Goal: Information Seeking & Learning: Find specific fact

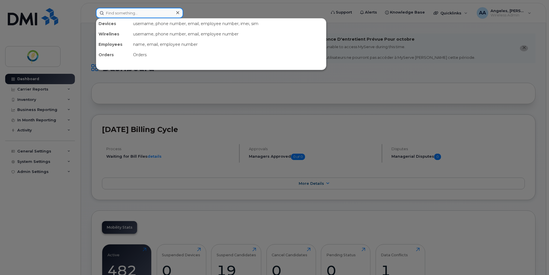
click at [116, 16] on input at bounding box center [139, 13] width 87 height 10
click at [378, 81] on div at bounding box center [274, 137] width 549 height 275
click at [127, 15] on input at bounding box center [139, 13] width 87 height 10
click at [377, 66] on div at bounding box center [274, 137] width 549 height 275
click at [130, 13] on input at bounding box center [139, 13] width 87 height 10
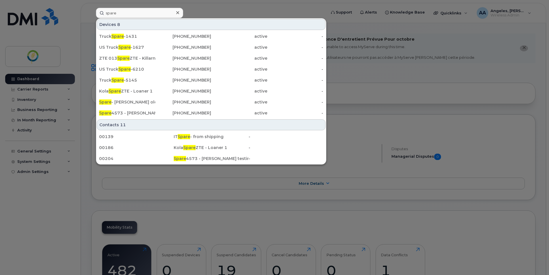
click at [303, 25] on div "Devices 8" at bounding box center [211, 24] width 229 height 11
drag, startPoint x: 116, startPoint y: 14, endPoint x: 94, endPoint y: 13, distance: 22.5
click at [94, 13] on div "spare Devices 8 Truck Spare -1431 204-381-1431 active - US Truck Spare -1627 43…" at bounding box center [208, 13] width 235 height 10
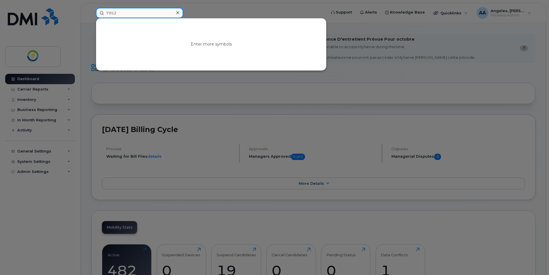
type input "7952"
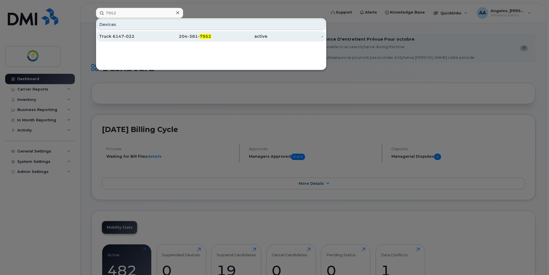
click at [128, 36] on div "Truck 6147-022" at bounding box center [127, 36] width 56 height 6
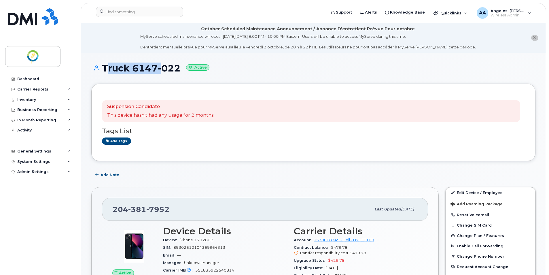
drag, startPoint x: 101, startPoint y: 68, endPoint x: 158, endPoint y: 68, distance: 56.7
click at [158, 68] on h1 "Truck 6147-022 Active" at bounding box center [313, 68] width 444 height 10
copy h1 "Truck 6147"
click at [129, 68] on h1 "Truck 6147-022 Active" at bounding box center [313, 68] width 444 height 10
click at [100, 69] on h1 "Truck 6147-022 Active" at bounding box center [313, 68] width 444 height 10
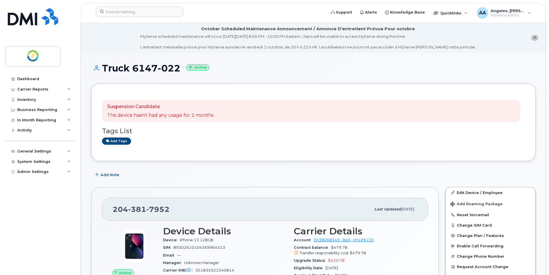
drag, startPoint x: 102, startPoint y: 66, endPoint x: 183, endPoint y: 67, distance: 80.9
click at [183, 67] on h1 "Truck 6147-022 Active" at bounding box center [313, 68] width 444 height 10
copy h1 "Truck 6147-022"
click at [59, 130] on div "Activity" at bounding box center [40, 130] width 70 height 10
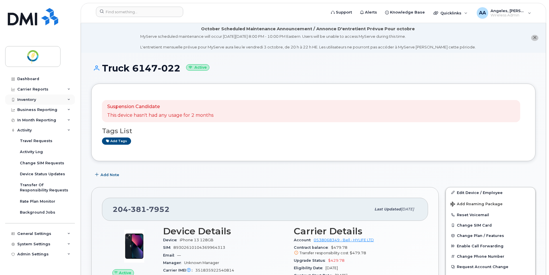
click at [32, 100] on div "Inventory" at bounding box center [26, 99] width 19 height 5
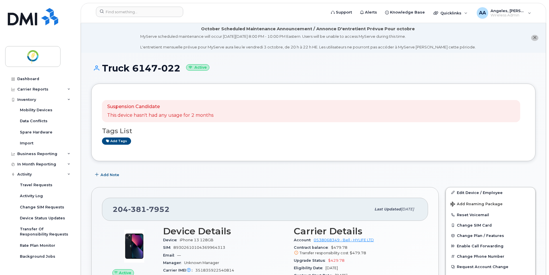
click at [174, 119] on div "Suspension Candidate This device hasn't had any usage for 2 months" at bounding box center [311, 111] width 418 height 22
click at [32, 79] on div "Dashboard" at bounding box center [28, 79] width 22 height 5
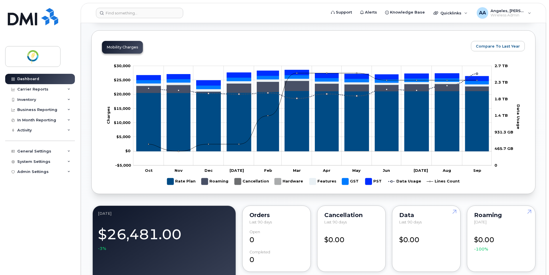
scroll to position [144, 0]
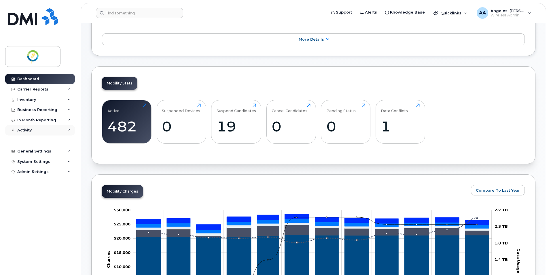
click at [49, 134] on div "Activity" at bounding box center [40, 130] width 70 height 10
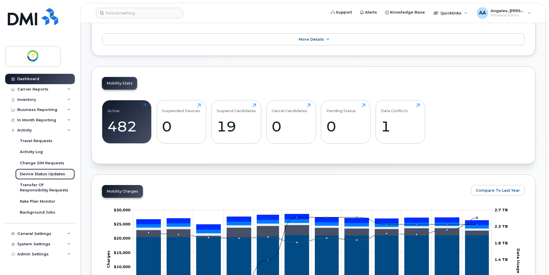
click at [49, 176] on div "Device Status Updates" at bounding box center [42, 173] width 45 height 5
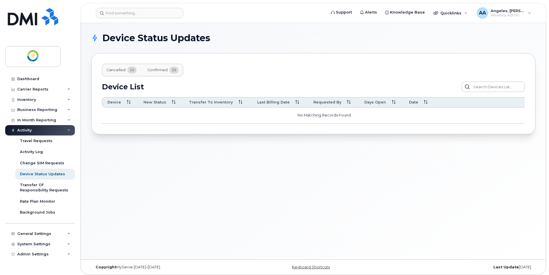
click at [131, 69] on span "10" at bounding box center [131, 69] width 9 height 7
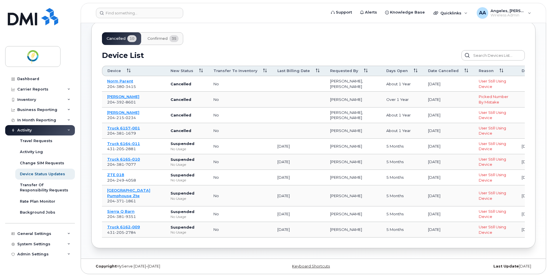
scroll to position [35, 0]
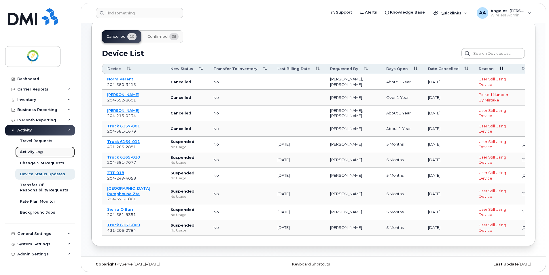
click at [35, 154] on div "Activity Log" at bounding box center [31, 151] width 23 height 5
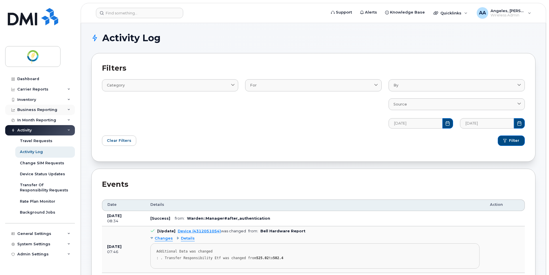
click at [32, 108] on div "Business Reporting" at bounding box center [37, 109] width 40 height 5
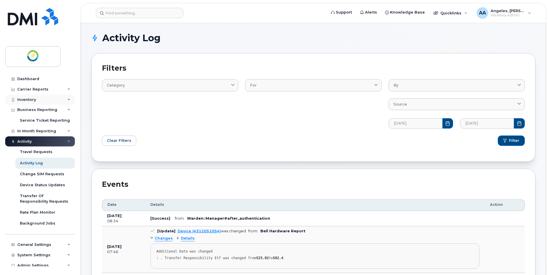
click at [33, 100] on div "Inventory" at bounding box center [26, 99] width 19 height 5
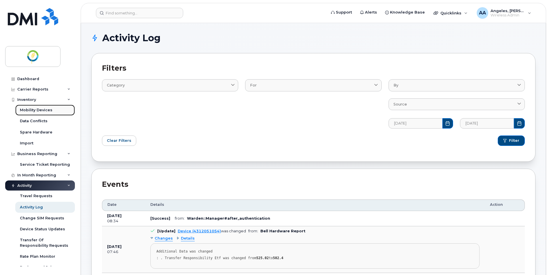
click at [37, 109] on div "Mobility Devices" at bounding box center [36, 109] width 33 height 5
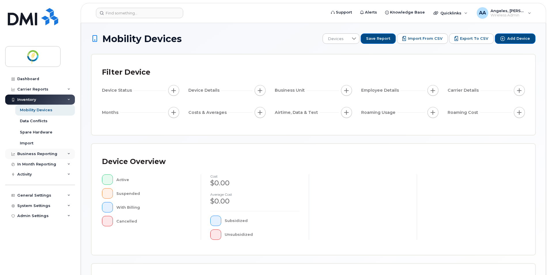
click at [50, 153] on div "Business Reporting" at bounding box center [37, 153] width 40 height 5
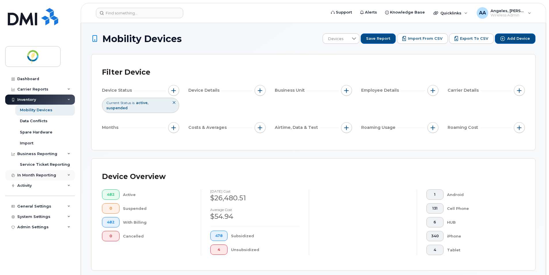
click at [46, 174] on div "In Month Reporting" at bounding box center [36, 175] width 39 height 5
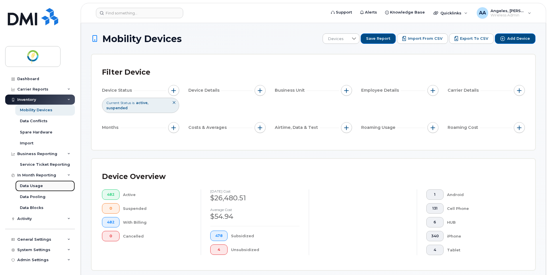
click at [38, 184] on div "Data Usage" at bounding box center [31, 185] width 23 height 5
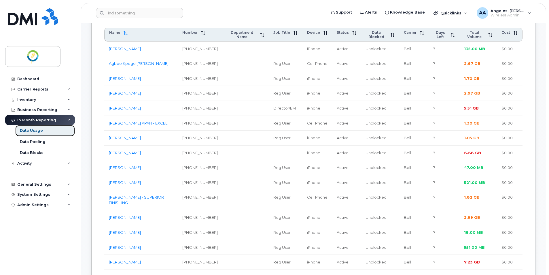
scroll to position [201, 0]
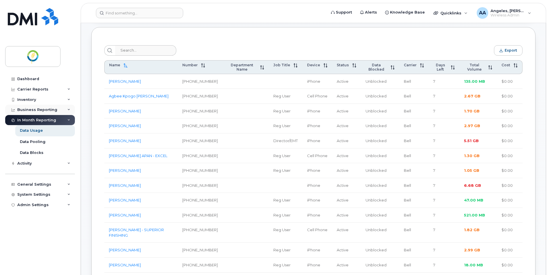
click at [35, 112] on div "Business Reporting" at bounding box center [37, 109] width 40 height 5
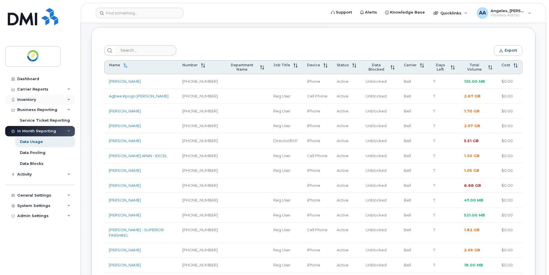
click at [39, 98] on div "Inventory" at bounding box center [40, 99] width 70 height 10
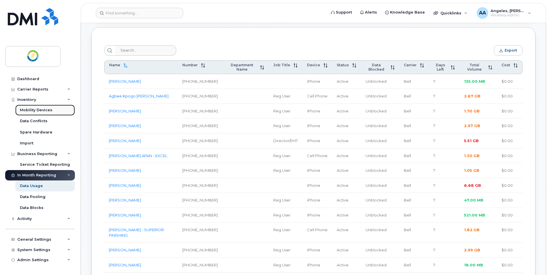
drag, startPoint x: 39, startPoint y: 113, endPoint x: 44, endPoint y: 112, distance: 5.0
click at [39, 113] on link "Mobility Devices" at bounding box center [45, 109] width 60 height 11
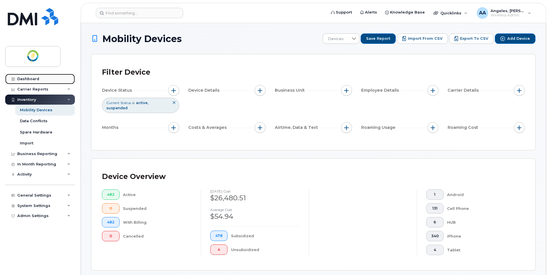
click at [36, 79] on div "Dashboard" at bounding box center [28, 79] width 22 height 5
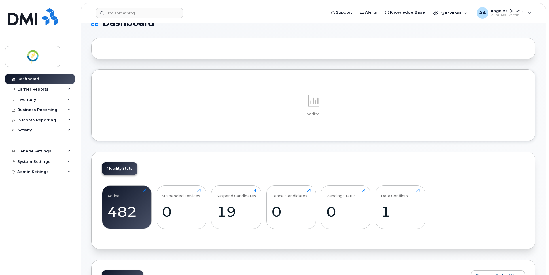
scroll to position [144, 0]
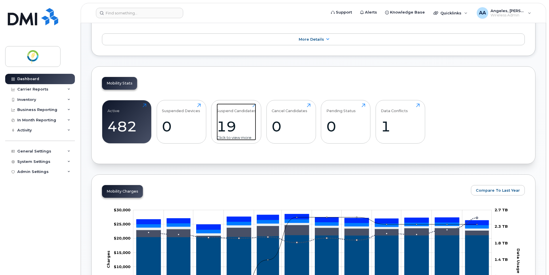
click at [241, 125] on div "19" at bounding box center [235, 126] width 39 height 17
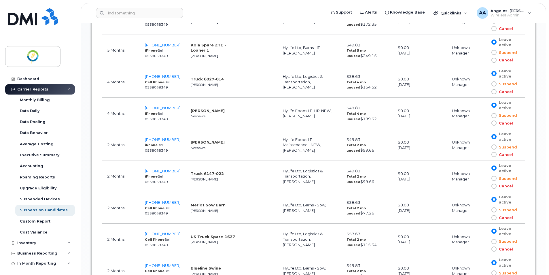
scroll to position [460, 0]
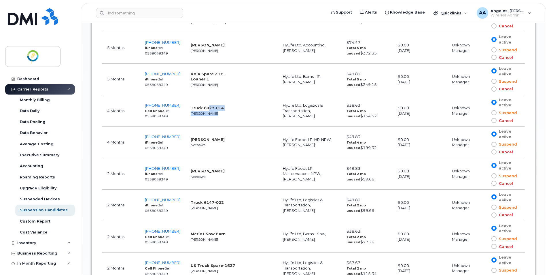
drag, startPoint x: 233, startPoint y: 108, endPoint x: 203, endPoint y: 106, distance: 30.6
click at [203, 106] on tr "4 Months 204-381-2790 Cell Phone Bell 0538068349 Truck 6027-014 Steinbach HyLif…" at bounding box center [313, 110] width 422 height 31
drag, startPoint x: 203, startPoint y: 106, endPoint x: 224, endPoint y: 118, distance: 24.6
click at [224, 118] on td "Truck 6027-014 Steinbach" at bounding box center [212, 110] width 55 height 31
drag, startPoint x: 220, startPoint y: 108, endPoint x: 186, endPoint y: 106, distance: 34.0
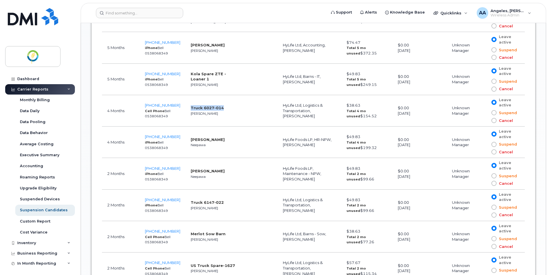
click at [186, 106] on td "Truck 6027-014 Steinbach" at bounding box center [212, 110] width 55 height 31
drag, startPoint x: 186, startPoint y: 106, endPoint x: 144, endPoint y: 104, distance: 42.3
click at [144, 104] on td "204-381-2790 Cell Phone Bell 0538068349" at bounding box center [163, 110] width 46 height 31
copy span "204-381-2790"
drag, startPoint x: 220, startPoint y: 108, endPoint x: 185, endPoint y: 108, distance: 34.5
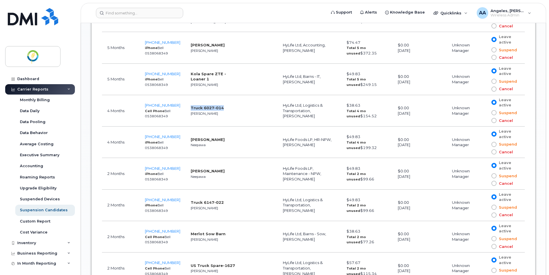
click at [185, 108] on td "Truck 6027-014 Steinbach" at bounding box center [212, 110] width 55 height 31
copy strong "Truck 6027-014"
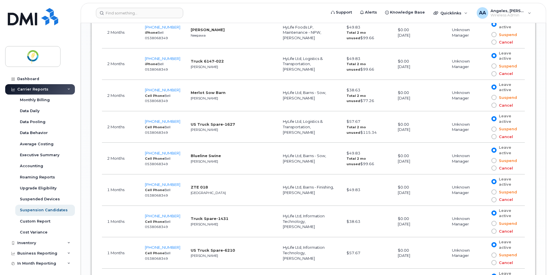
scroll to position [547, 0]
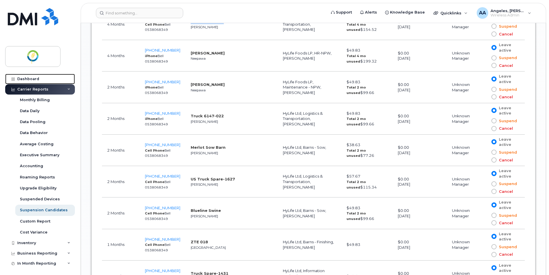
drag, startPoint x: 38, startPoint y: 78, endPoint x: 81, endPoint y: 73, distance: 43.3
click at [38, 78] on div "Dashboard" at bounding box center [28, 79] width 22 height 5
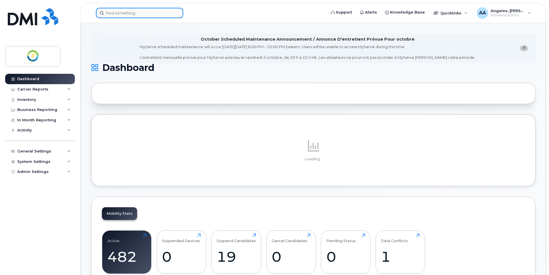
click at [121, 15] on input at bounding box center [139, 13] width 87 height 10
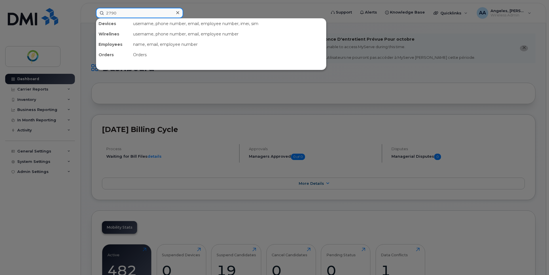
type input "2790"
